Goal: Task Accomplishment & Management: Manage account settings

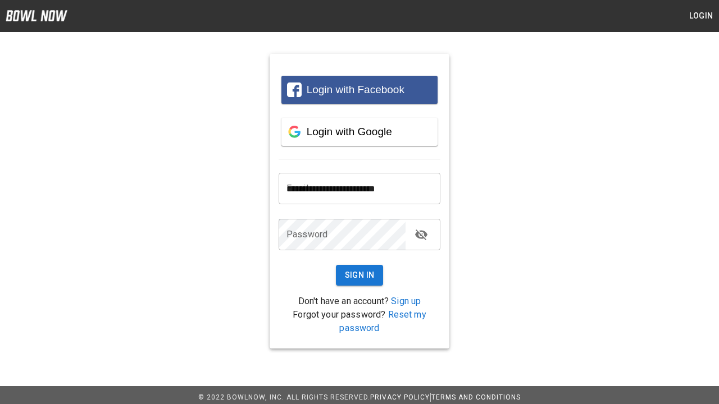
type input "**********"
click at [359, 275] on button "Sign In" at bounding box center [360, 275] width 48 height 21
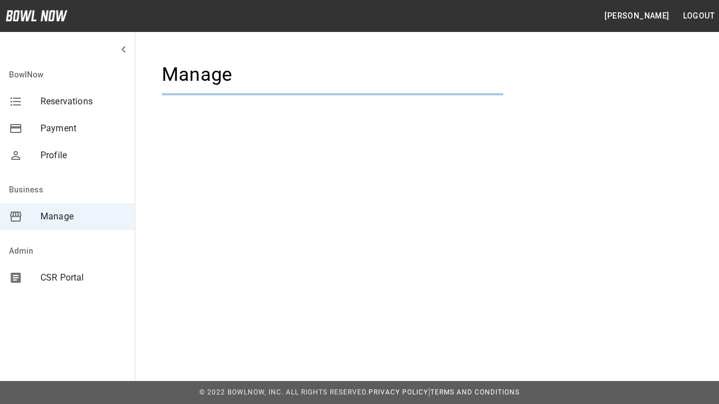
click at [67, 217] on span "Manage" at bounding box center [82, 216] width 85 height 13
